Goal: Information Seeking & Learning: Learn about a topic

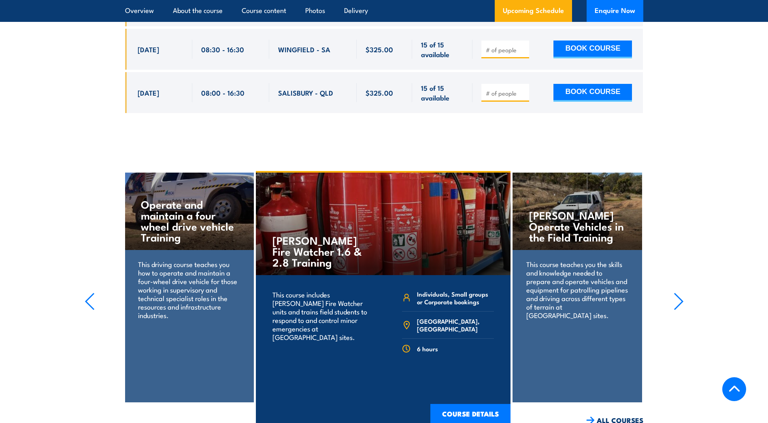
scroll to position [1702, 0]
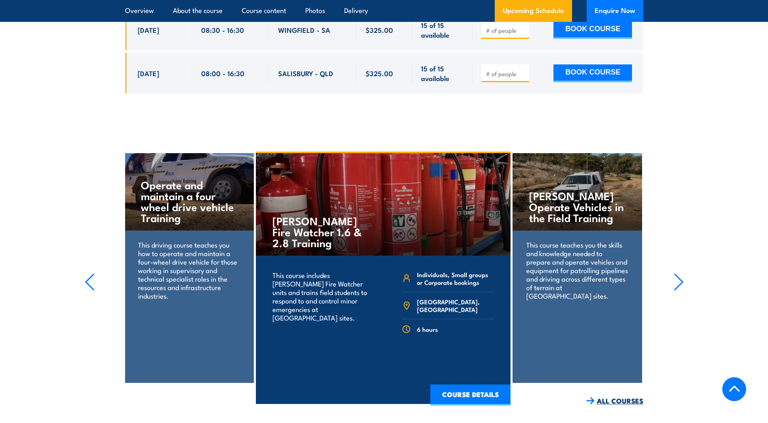
click at [628, 396] on link "ALL COURSES" at bounding box center [614, 400] width 57 height 9
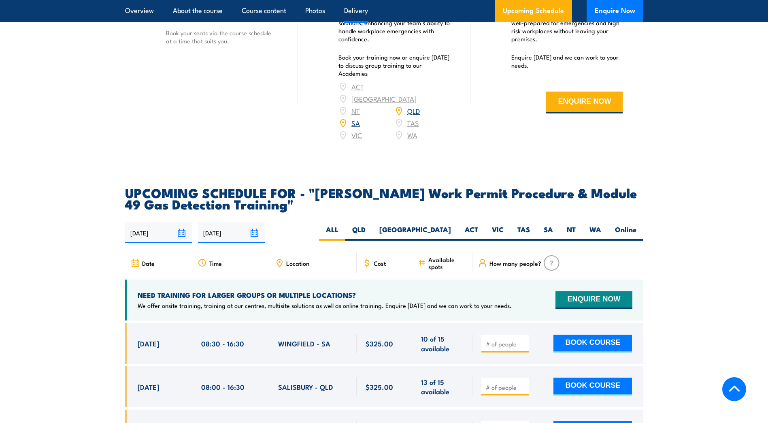
scroll to position [1174, 0]
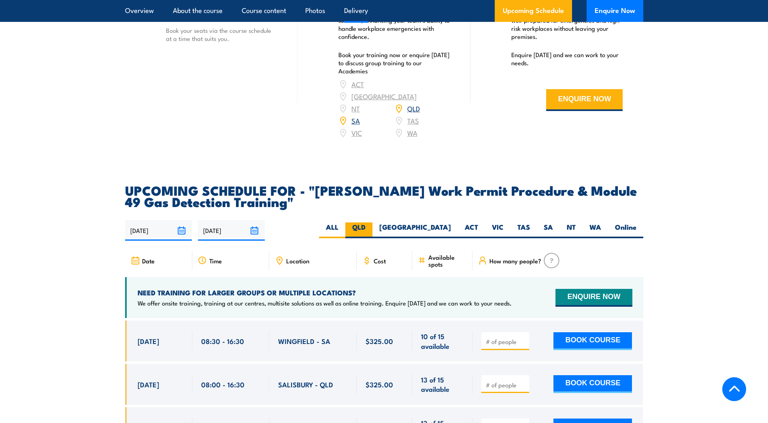
click at [373, 222] on label "QLD" at bounding box center [358, 230] width 27 height 16
click at [371, 222] on input "QLD" at bounding box center [368, 224] width 5 height 5
radio input "true"
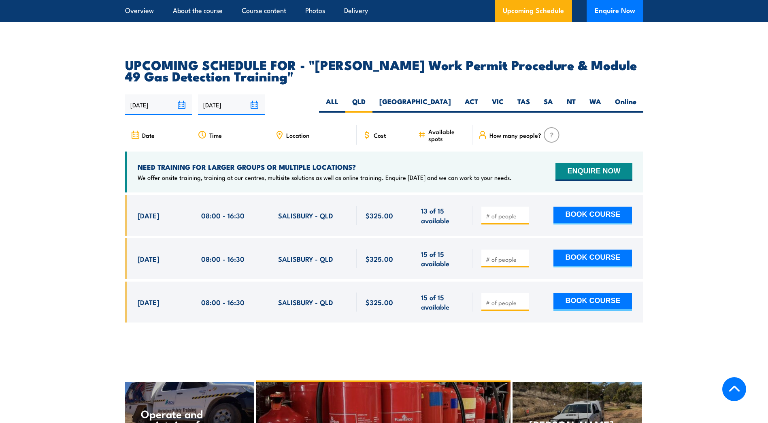
scroll to position [1337, 0]
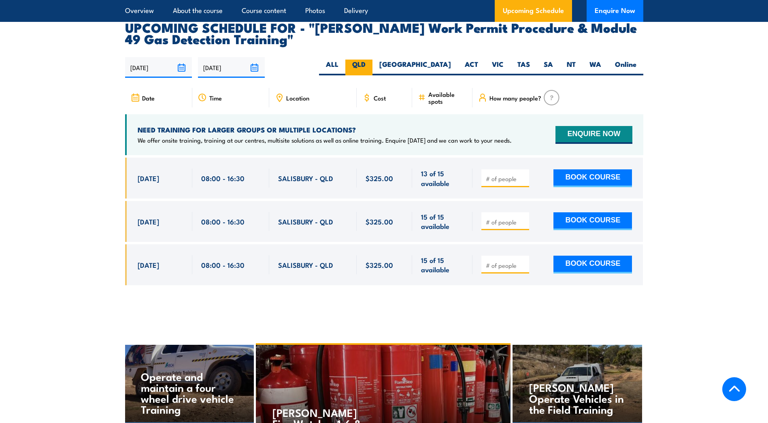
click at [373, 60] on label "QLD" at bounding box center [358, 68] width 27 height 16
click at [371, 60] on input "QLD" at bounding box center [368, 62] width 5 height 5
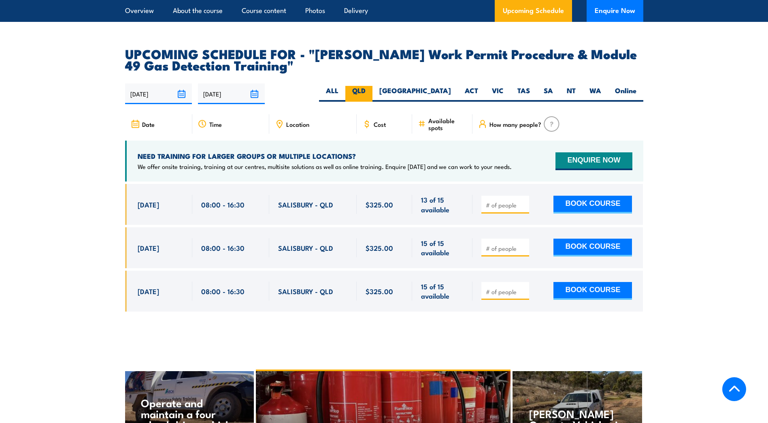
scroll to position [1297, 0]
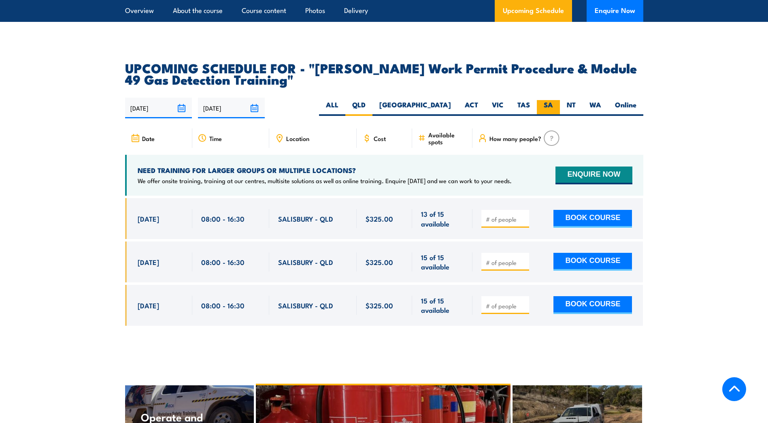
click at [547, 100] on label "SA" at bounding box center [548, 108] width 23 height 16
click at [553, 100] on input "SA" at bounding box center [555, 102] width 5 height 5
radio input "true"
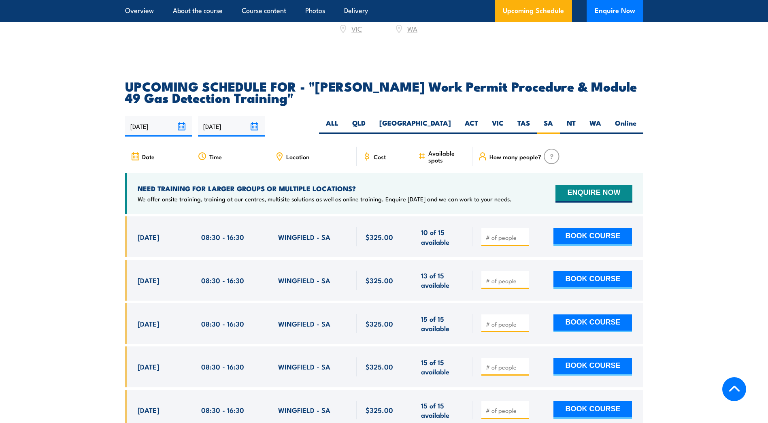
scroll to position [1297, 0]
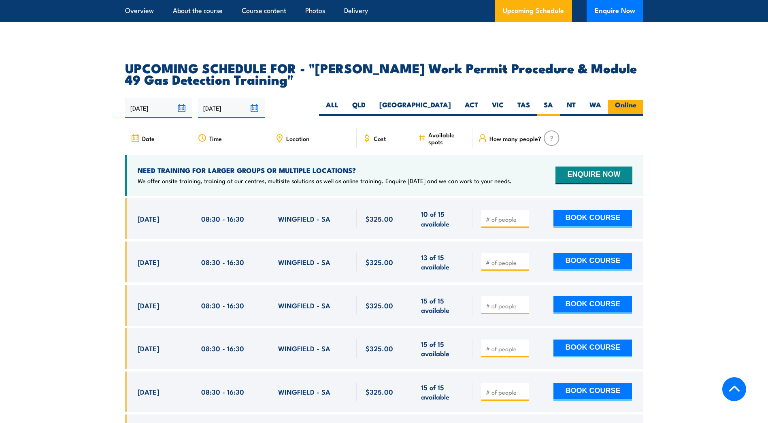
click at [620, 100] on label "Online" at bounding box center [625, 108] width 35 height 16
click at [637, 100] on input "Online" at bounding box center [639, 102] width 5 height 5
radio input "true"
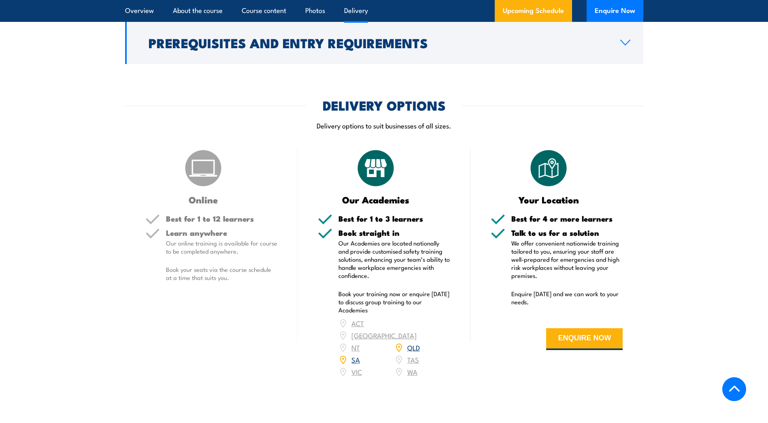
scroll to position [932, 0]
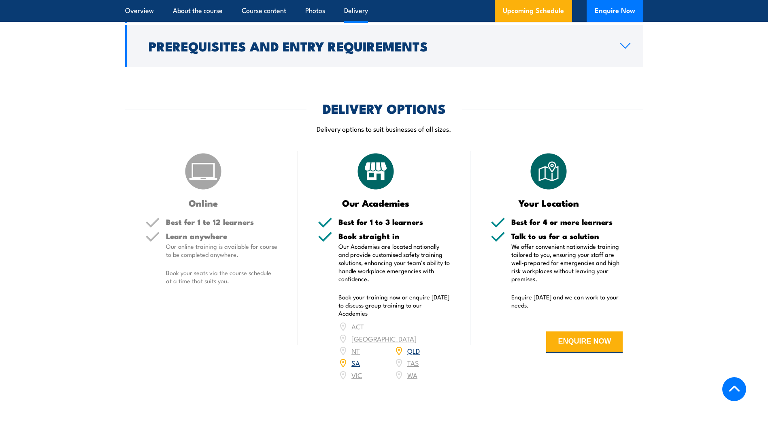
click at [200, 218] on h5 "Best for 1 to 12 learners" at bounding box center [222, 222] width 112 height 8
click at [406, 345] on div "QLD" at bounding box center [422, 351] width 56 height 12
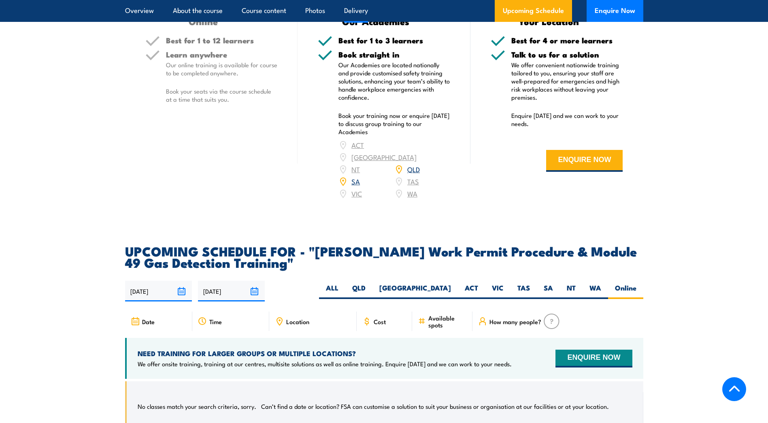
scroll to position [1094, 0]
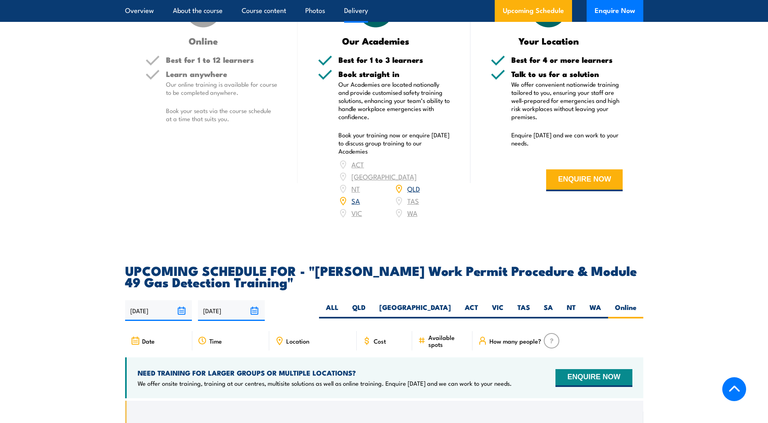
click at [281, 337] on icon at bounding box center [279, 340] width 5 height 7
click at [373, 302] on label "QLD" at bounding box center [358, 310] width 27 height 16
click at [371, 302] on input "QLD" at bounding box center [368, 304] width 5 height 5
radio input "true"
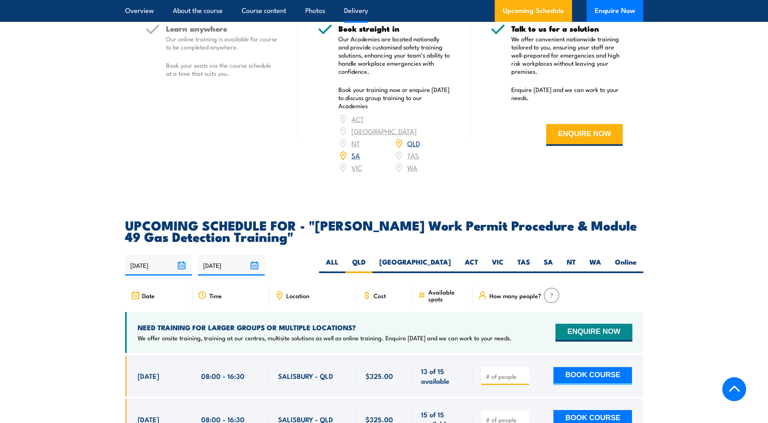
scroll to position [1135, 0]
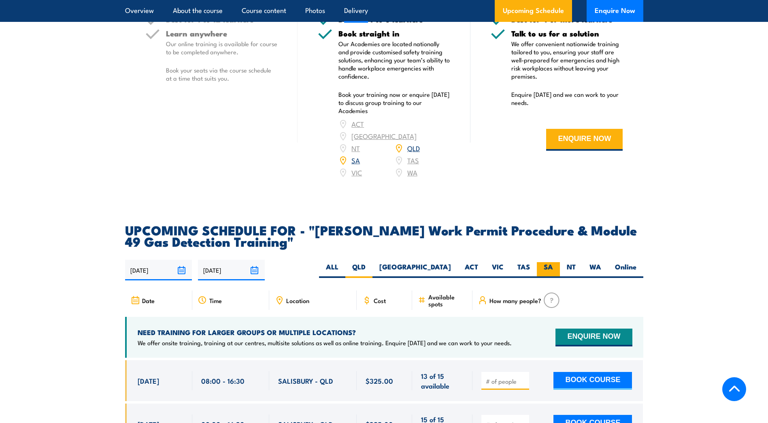
click at [547, 262] on label "SA" at bounding box center [548, 270] width 23 height 16
click at [553, 262] on input "SA" at bounding box center [555, 264] width 5 height 5
radio input "true"
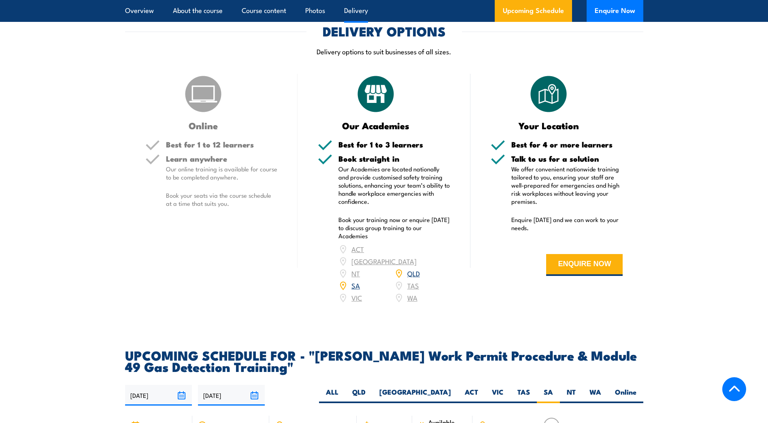
scroll to position [973, 0]
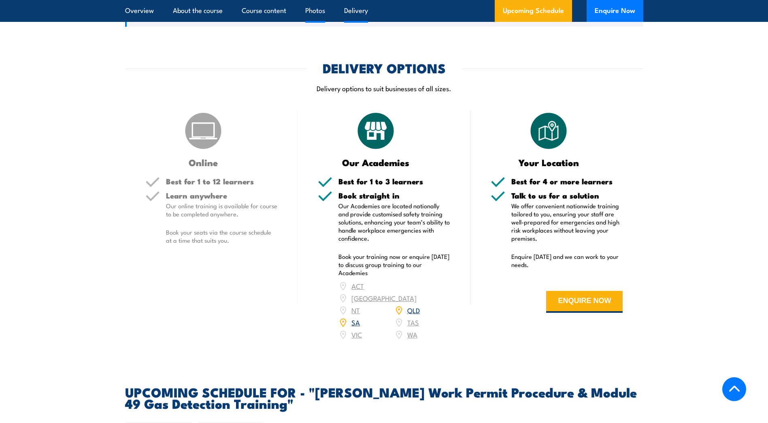
click at [311, 10] on link "Photos" at bounding box center [315, 10] width 20 height 21
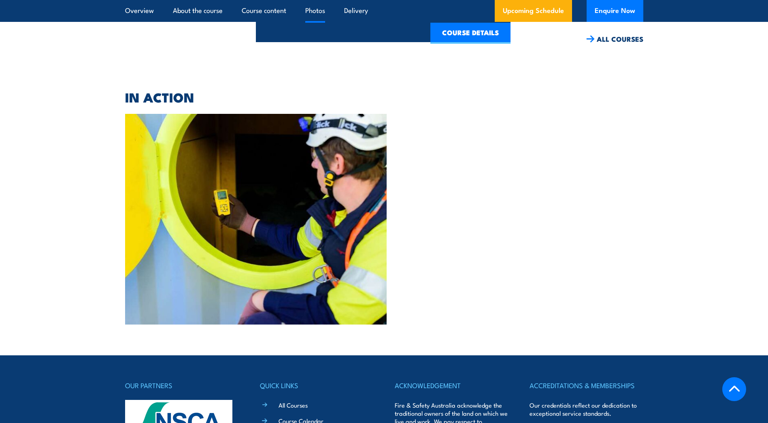
scroll to position [2082, 0]
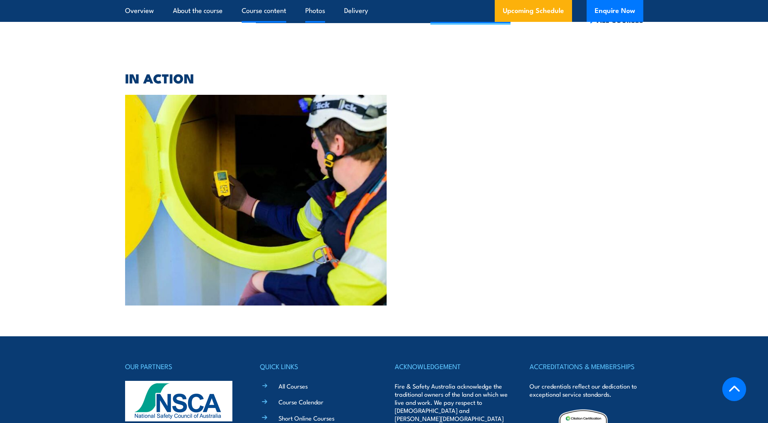
click at [268, 11] on link "Course content" at bounding box center [264, 10] width 45 height 21
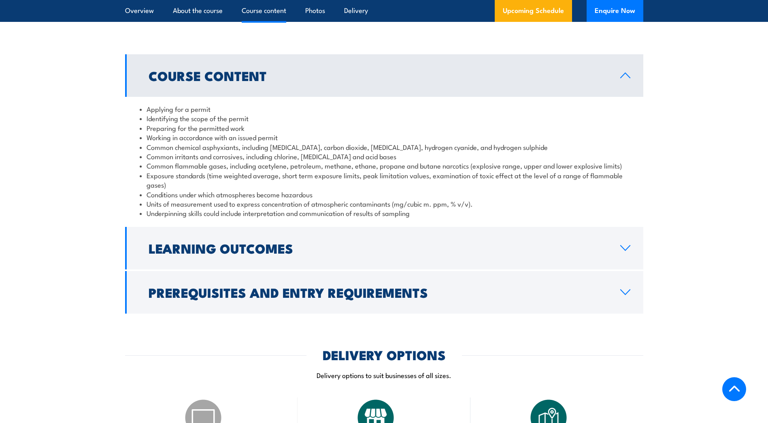
scroll to position [680, 0]
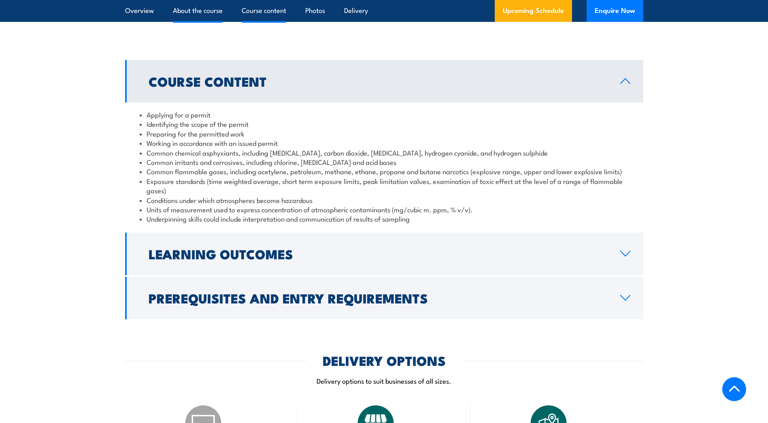
click at [211, 11] on link "About the course" at bounding box center [198, 10] width 50 height 21
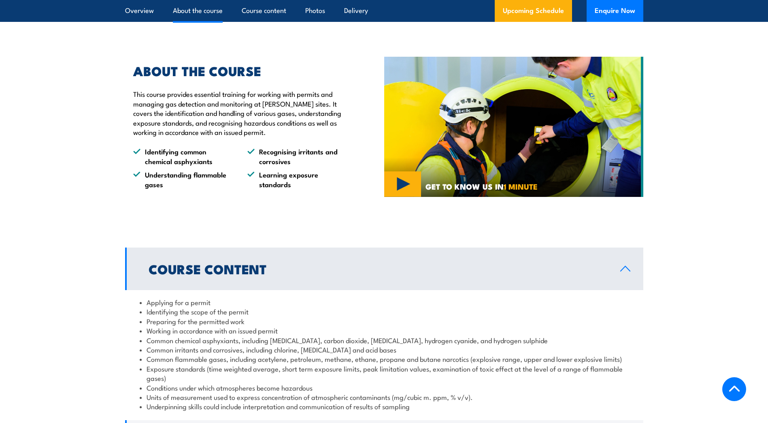
scroll to position [478, 0]
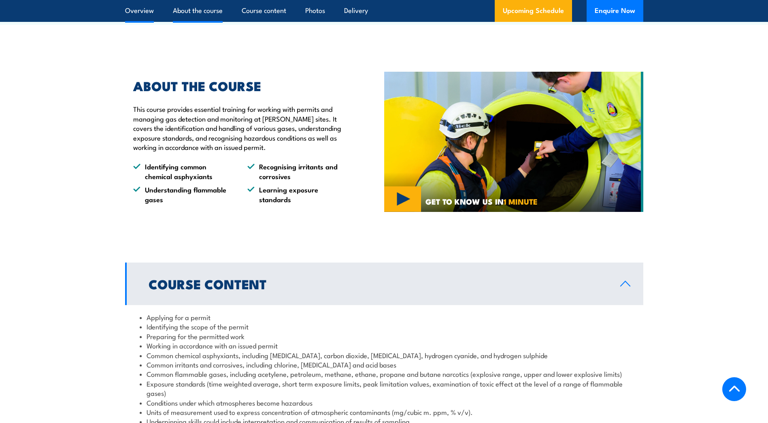
click at [136, 12] on link "Overview" at bounding box center [139, 10] width 29 height 21
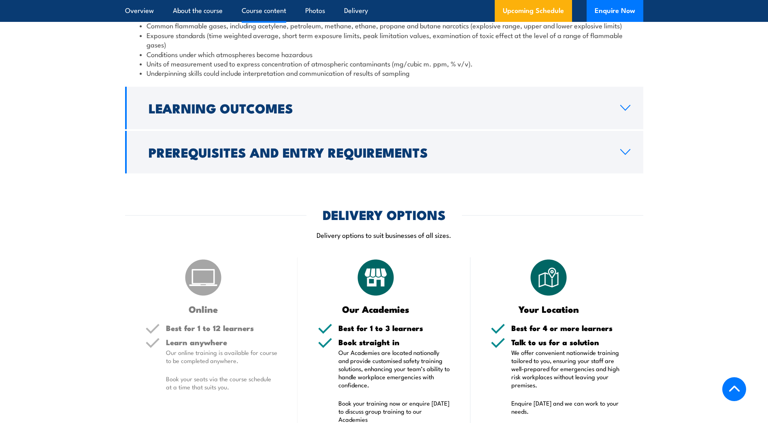
scroll to position [807, 0]
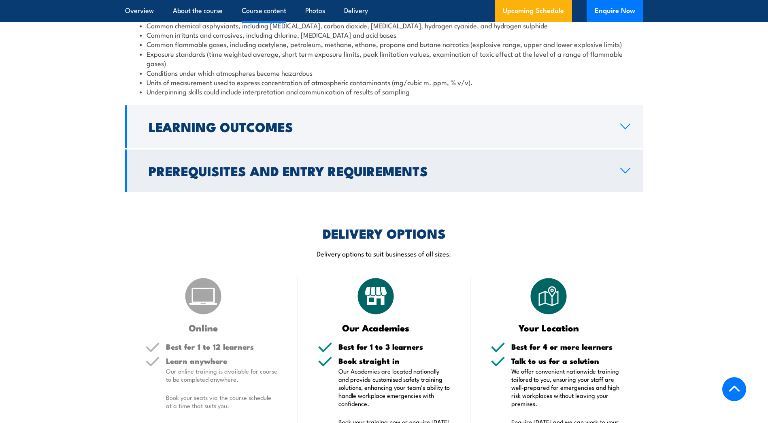
click at [625, 167] on icon at bounding box center [625, 170] width 11 height 6
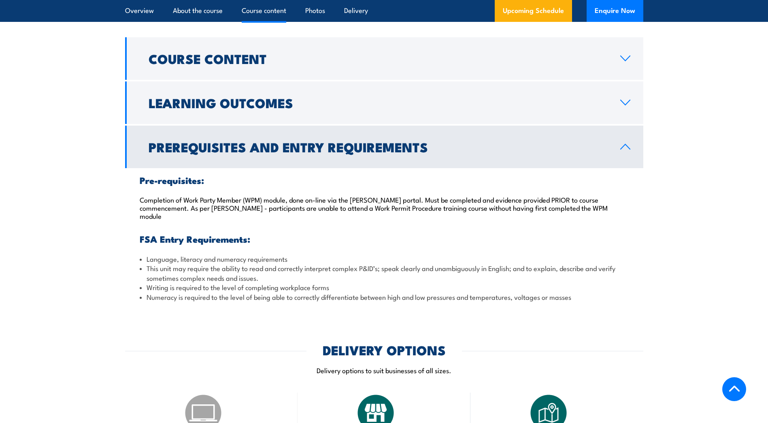
scroll to position [660, 0]
